Goal: Task Accomplishment & Management: Manage account settings

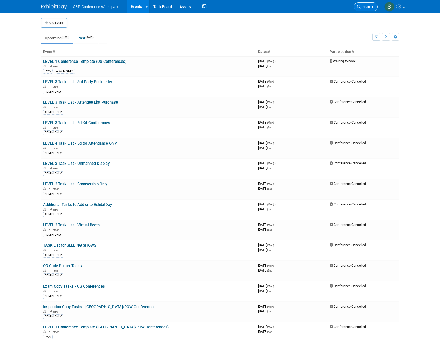
click at [370, 8] on span "Search" at bounding box center [367, 7] width 12 height 4
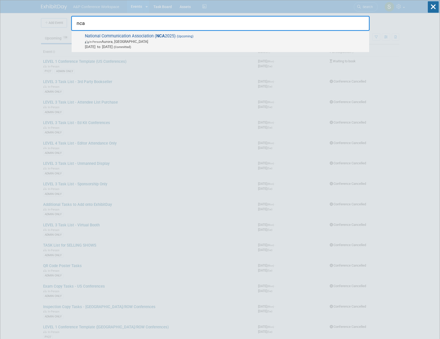
type input "nca"
click at [199, 37] on span "National Communication Association ( NCA 2025) (Upcoming) In-Person [GEOGRAPHIC…" at bounding box center [224, 41] width 283 height 16
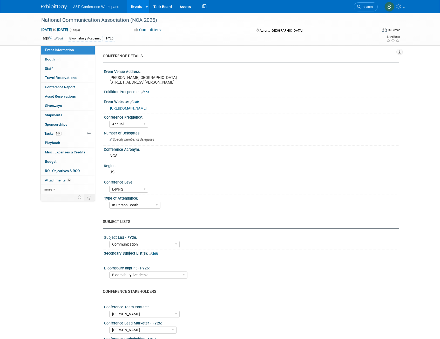
select select "Annual"
select select "Level 2"
select select "In-Person Booth"
select select "Communication"
select select "Bloomsbury Academic"
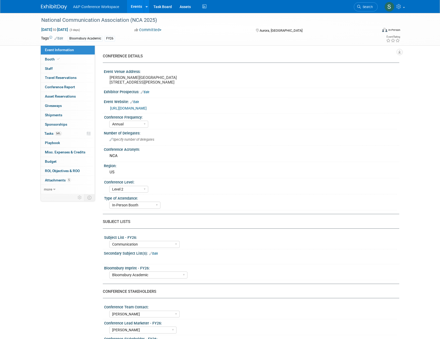
select select "Amanda Oney"
select select "Ami Reitmeier"
select select "Networking/Commissioning"
click at [50, 134] on span "Tasks 54%" at bounding box center [52, 133] width 17 height 4
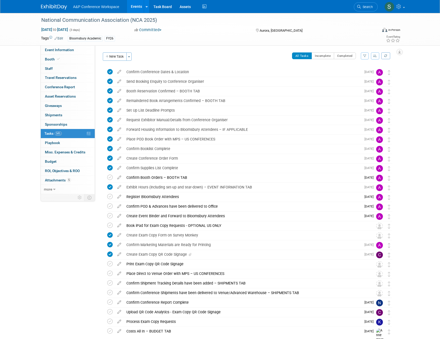
click at [67, 232] on div "Event Information Event Info Booth Booth 0 Staff 0 Staff 0 Travel Reservations …" at bounding box center [220, 185] width 366 height 345
